Goal: Book appointment/travel/reservation

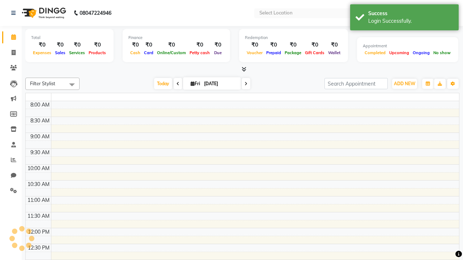
select select "en"
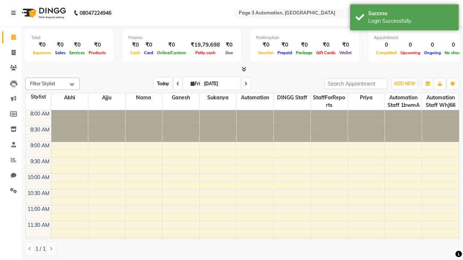
click at [160, 84] on span "Today" at bounding box center [163, 83] width 18 height 11
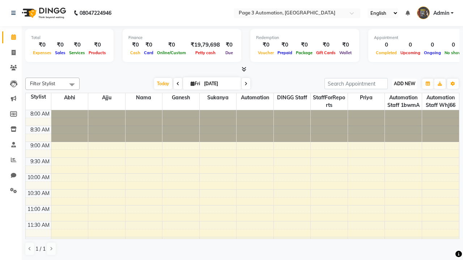
click at [404, 84] on span "ADD NEW" at bounding box center [404, 83] width 21 height 5
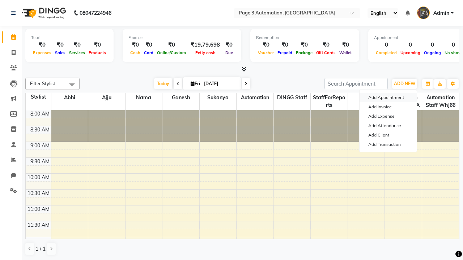
click at [388, 98] on button "Add Appointment" at bounding box center [388, 97] width 57 height 9
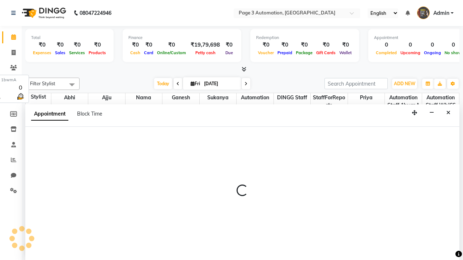
select select "tentative"
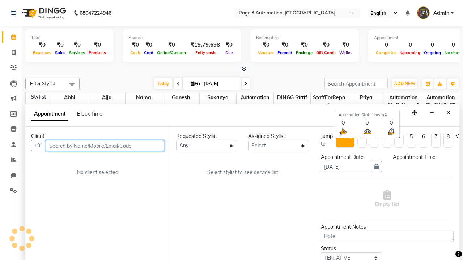
select select "540"
type input "8192346578"
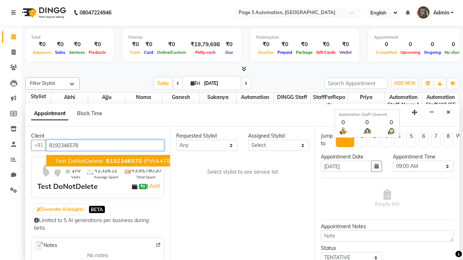
click at [106, 161] on span "8192346578" at bounding box center [124, 160] width 36 height 7
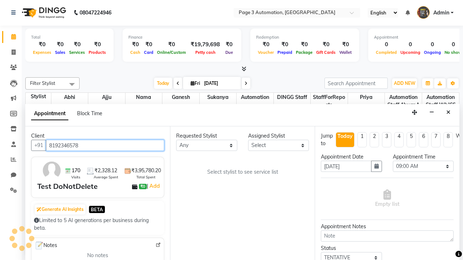
scroll to position [0, 0]
select select "711"
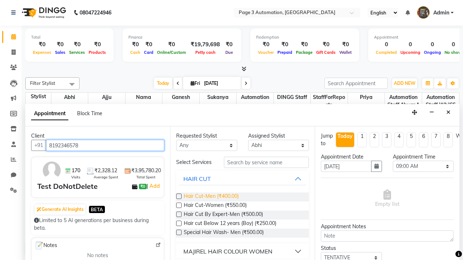
type input "8192346578"
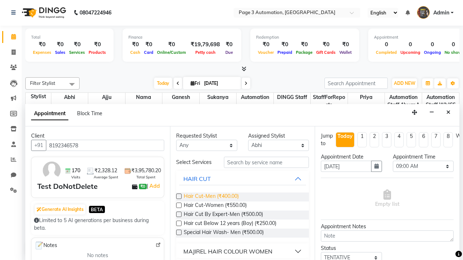
click at [211, 197] on span "Hair Cut-Men (₹400.00)" at bounding box center [211, 197] width 55 height 9
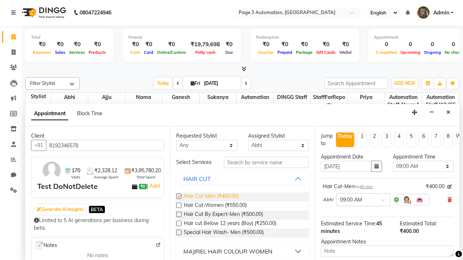
checkbox input "false"
select select "690"
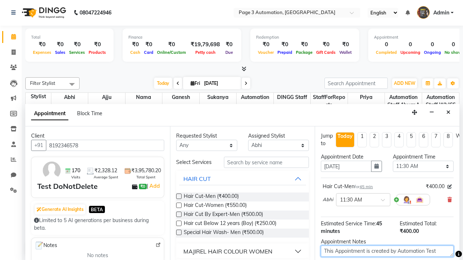
type textarea "This Appointment is created by Automation Test"
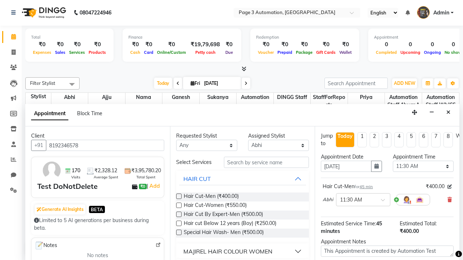
checkbox input "false"
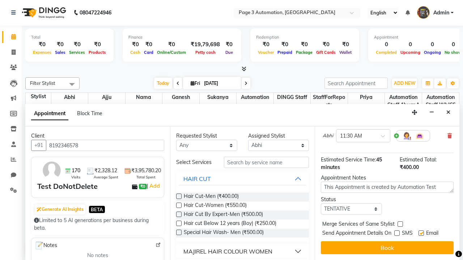
click at [421, 233] on label at bounding box center [421, 233] width 5 height 5
click at [421, 233] on input "checkbox" at bounding box center [421, 234] width 5 height 5
checkbox input "false"
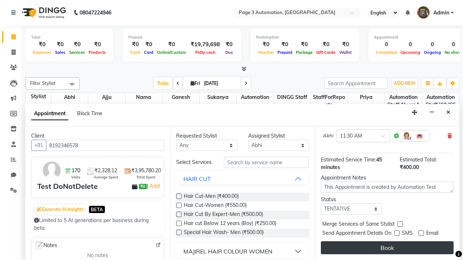
click at [387, 248] on button "Book" at bounding box center [387, 248] width 133 height 13
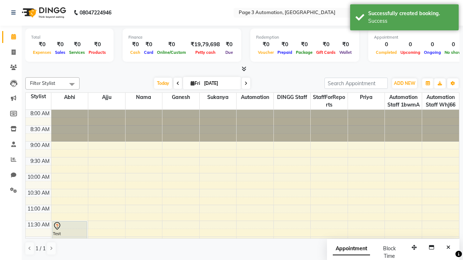
scroll to position [0, 0]
click at [404, 18] on div "Success" at bounding box center [410, 21] width 85 height 8
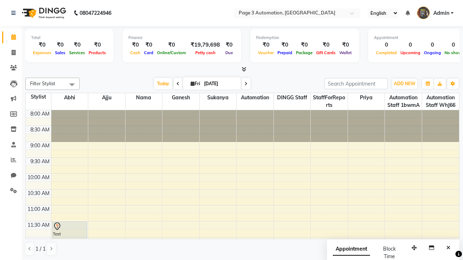
click at [72, 85] on span at bounding box center [72, 85] width 14 height 14
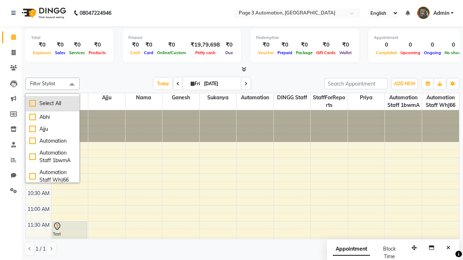
click at [52, 103] on div "Select All" at bounding box center [52, 104] width 46 height 8
checkbox input "true"
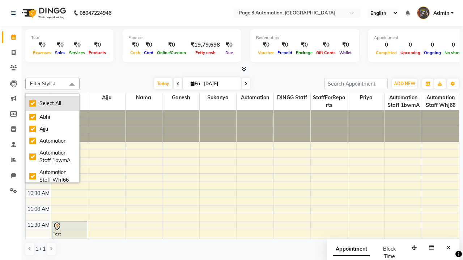
checkbox input "true"
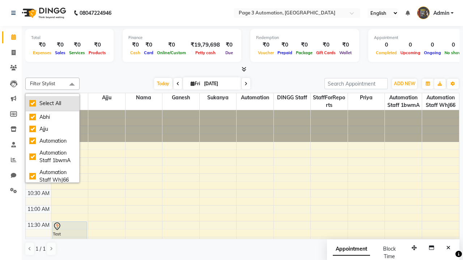
checkbox input "true"
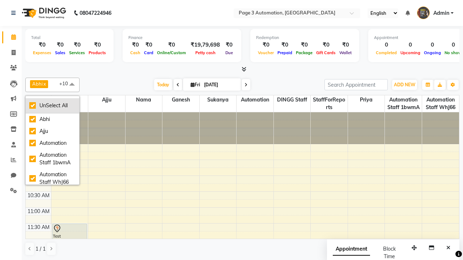
click at [52, 106] on div "UnSelect All" at bounding box center [52, 106] width 46 height 8
checkbox input "false"
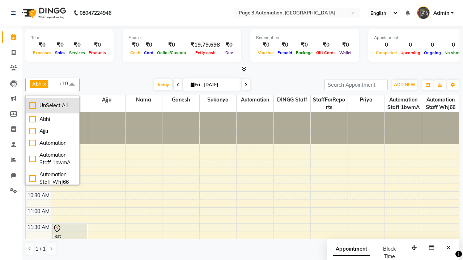
checkbox input "false"
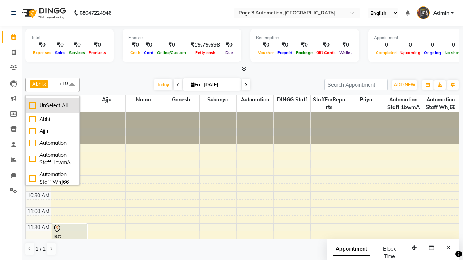
checkbox input "false"
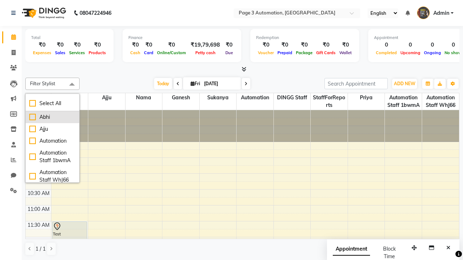
click at [52, 117] on div "Abhi" at bounding box center [52, 118] width 46 height 8
checkbox input "true"
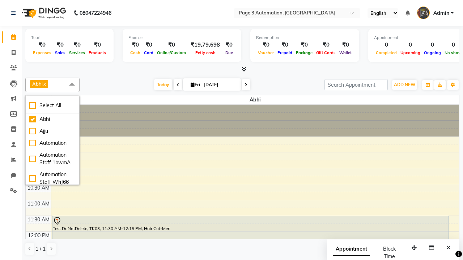
click at [72, 85] on span at bounding box center [72, 85] width 14 height 14
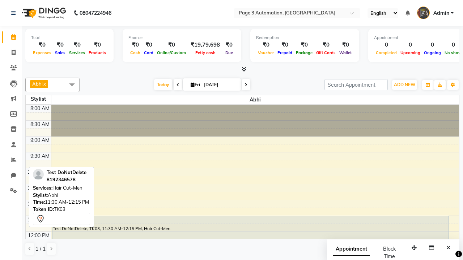
scroll to position [0, 0]
click at [250, 228] on div "Test DoNotDelete, TK03, 11:30 AM-12:15 PM, Hair Cut-Men" at bounding box center [250, 227] width 396 height 23
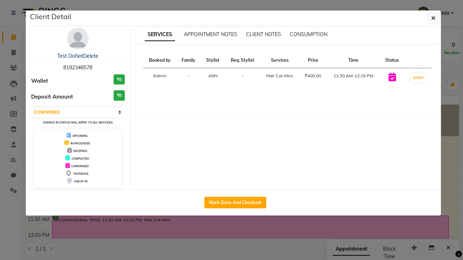
select select "2"
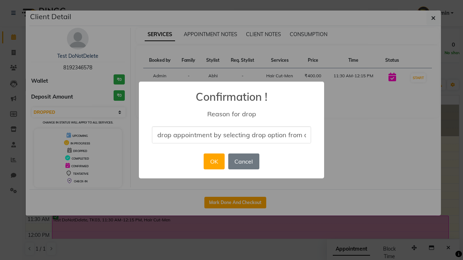
scroll to position [0, 30]
type input "drop appointment by selecting drop option from dropdown"
click at [214, 162] on button "OK" at bounding box center [214, 162] width 21 height 16
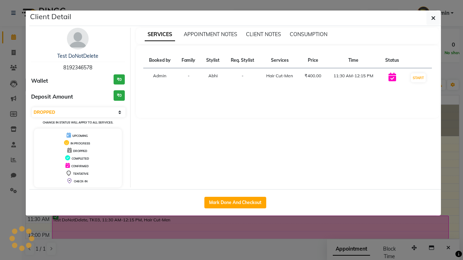
scroll to position [0, 0]
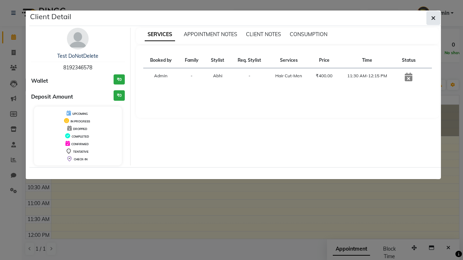
click at [433, 18] on icon "button" at bounding box center [433, 18] width 4 height 6
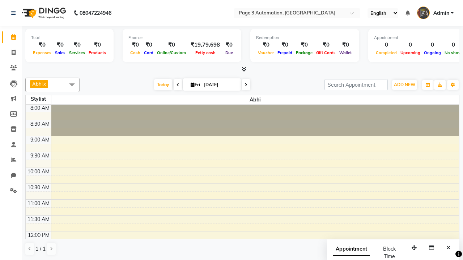
click at [72, 85] on span at bounding box center [72, 85] width 14 height 14
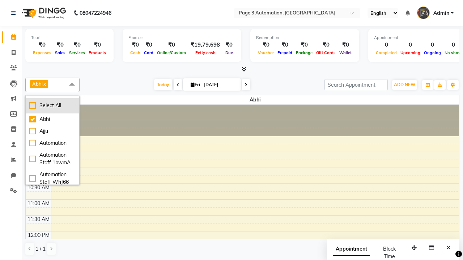
click at [52, 106] on div "Select All" at bounding box center [52, 106] width 46 height 8
checkbox input "true"
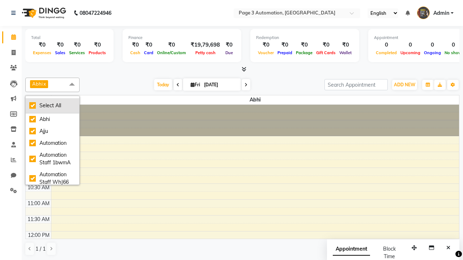
checkbox input "true"
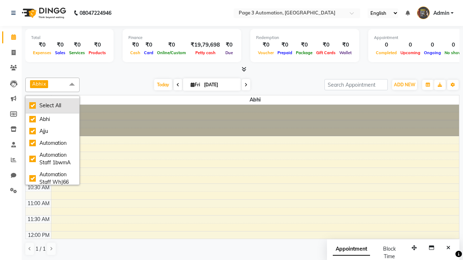
checkbox input "true"
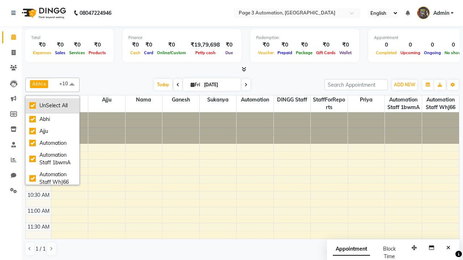
click at [52, 106] on div "UnSelect All" at bounding box center [52, 106] width 46 height 8
checkbox input "false"
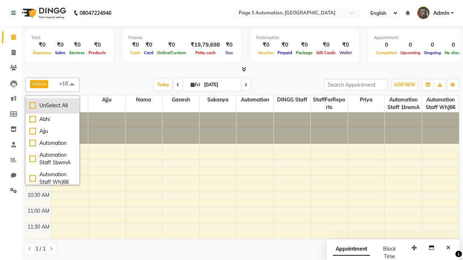
checkbox input "false"
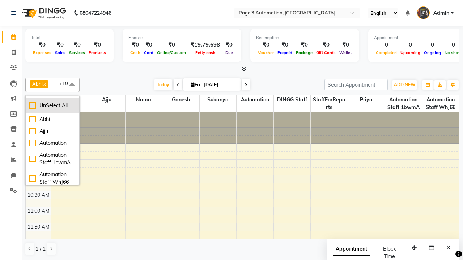
checkbox input "false"
